Goal: Find specific page/section: Find specific page/section

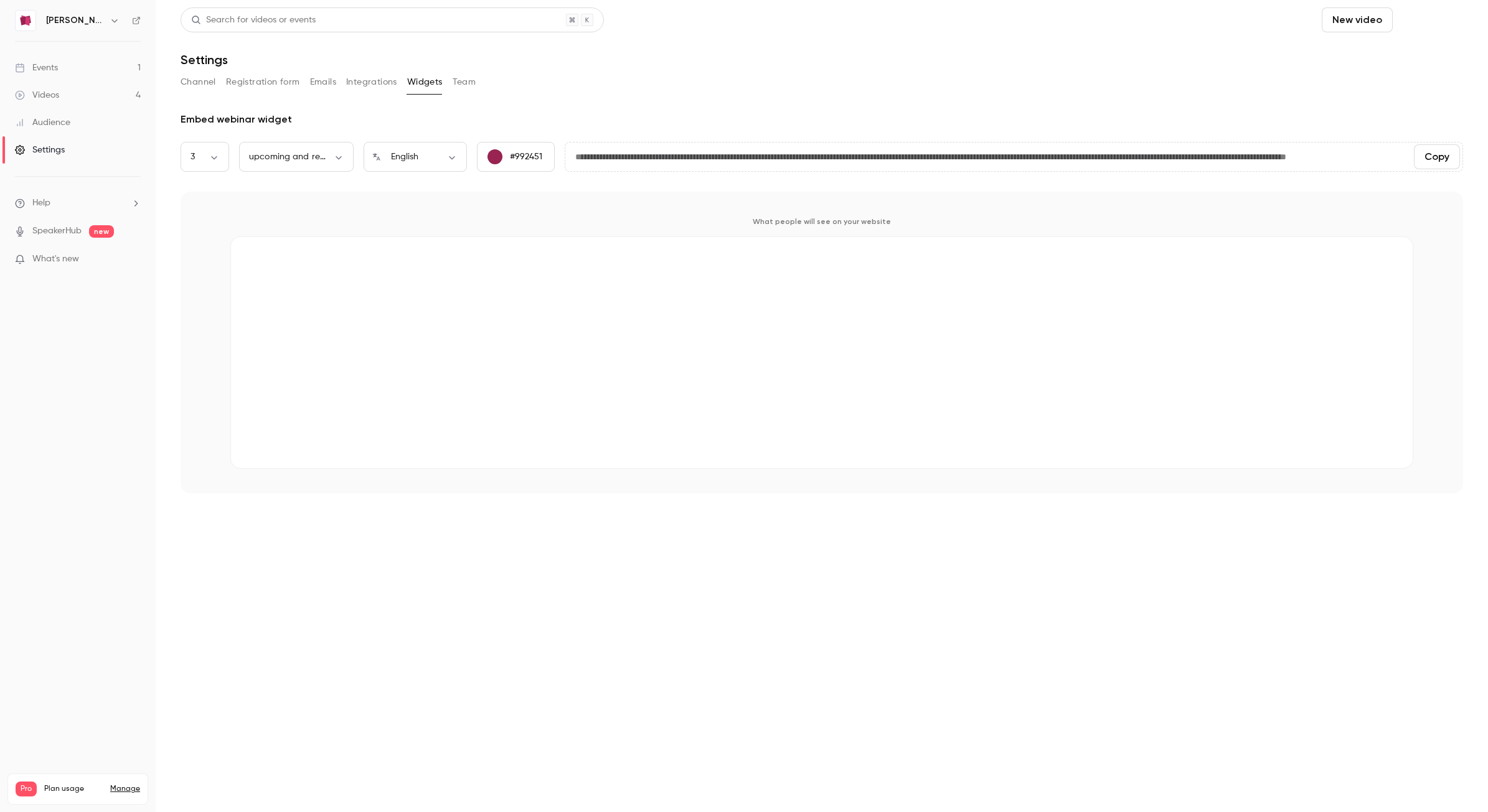
click at [1417, 22] on button "Schedule" at bounding box center [1430, 20] width 65 height 25
click at [46, 70] on div at bounding box center [744, 406] width 1488 height 812
click at [45, 68] on div "Events" at bounding box center [37, 68] width 43 height 13
